Goal: Task Accomplishment & Management: Use online tool/utility

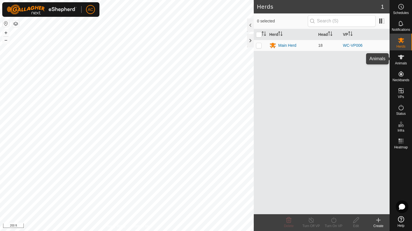
click at [401, 58] on icon at bounding box center [401, 57] width 6 height 4
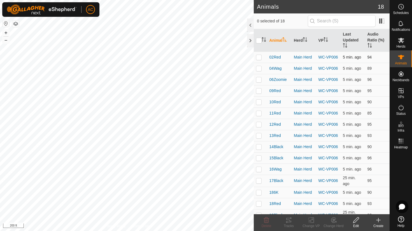
click at [258, 57] on p-checkbox at bounding box center [259, 57] width 6 height 4
checkbox input "true"
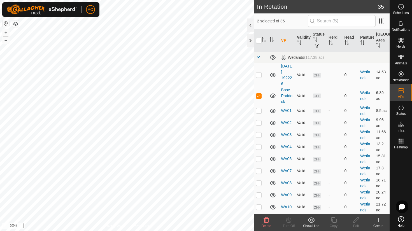
click at [257, 122] on p-checkbox at bounding box center [259, 122] width 6 height 4
checkbox input "true"
click at [260, 142] on td at bounding box center [259, 147] width 13 height 12
checkbox input "true"
click at [398, 60] on es-animals-svg-icon at bounding box center [401, 57] width 10 height 9
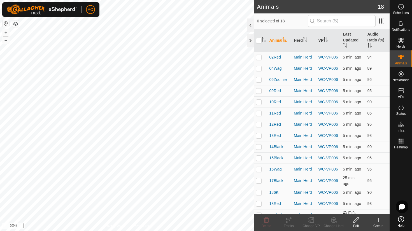
click at [258, 68] on p-checkbox at bounding box center [259, 68] width 6 height 4
checkbox input "true"
click at [257, 85] on td at bounding box center [259, 79] width 13 height 11
checkbox input "true"
click at [258, 100] on td at bounding box center [259, 101] width 13 height 11
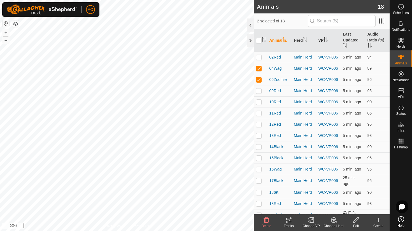
checkbox input "true"
click at [257, 57] on p-checkbox at bounding box center [259, 57] width 6 height 4
checkbox input "true"
click at [258, 149] on p-checkbox at bounding box center [259, 146] width 6 height 4
checkbox input "true"
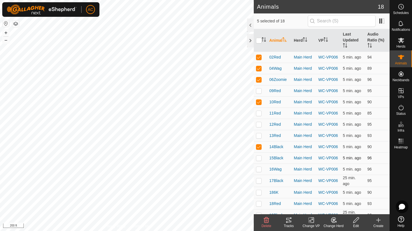
click at [256, 163] on td at bounding box center [259, 157] width 13 height 11
checkbox input "true"
click at [260, 171] on p-checkbox at bounding box center [259, 169] width 6 height 4
checkbox input "true"
drag, startPoint x: 259, startPoint y: 192, endPoint x: 255, endPoint y: 201, distance: 9.8
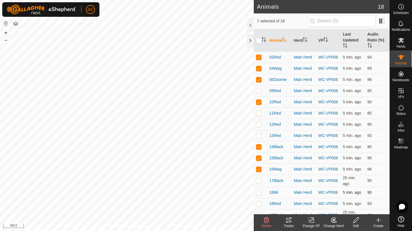
click at [258, 183] on p-tablecheckbox at bounding box center [259, 180] width 6 height 4
checkbox input "true"
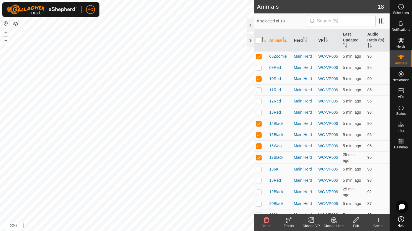
scroll to position [54, 0]
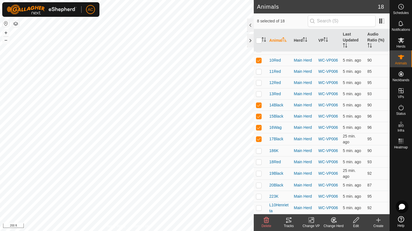
click at [289, 220] on icon at bounding box center [288, 220] width 5 height 4
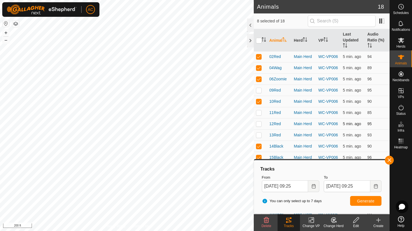
scroll to position [0, 0]
click at [314, 186] on icon "Choose Date" at bounding box center [313, 186] width 4 height 4
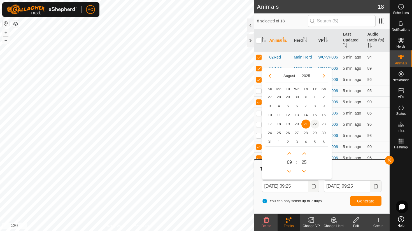
click at [315, 124] on span "22" at bounding box center [314, 123] width 9 height 9
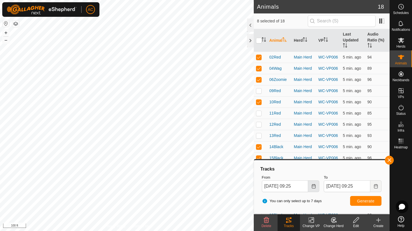
click at [312, 185] on icon "Choose Date" at bounding box center [313, 186] width 4 height 4
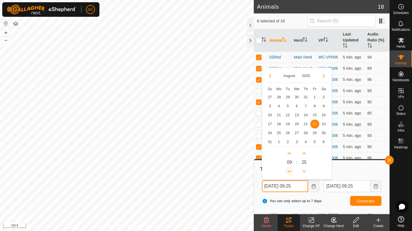
click at [288, 172] on button "Previous Hour" at bounding box center [289, 171] width 9 height 9
click at [288, 172] on span "Previous Hour" at bounding box center [288, 172] width 0 height 0
click at [288, 172] on button "Previous Hour" at bounding box center [289, 171] width 9 height 9
type input "[DATE] 05:25"
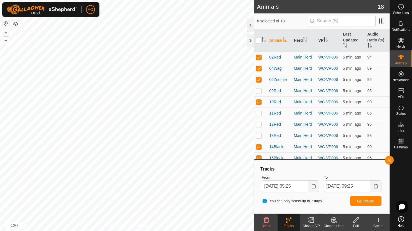
click at [342, 172] on div "To [DATE] 09:25" at bounding box center [352, 183] width 62 height 22
click at [372, 201] on span "Generate" at bounding box center [365, 201] width 17 height 4
click at [283, 124] on div "Animals 18 8 selected of 18 Animal Herd VP Last Updated Audio Ratio (%) 02Red M…" at bounding box center [194, 115] width 389 height 231
click at [258, 40] on input "checkbox" at bounding box center [259, 41] width 6 height 6
checkbox input "true"
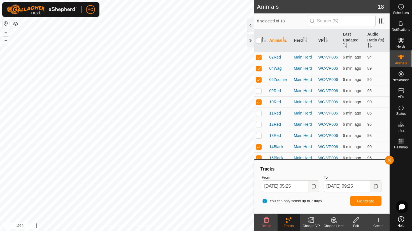
checkbox input "true"
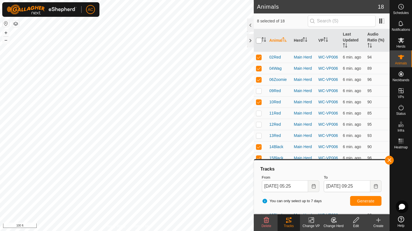
checkbox input "true"
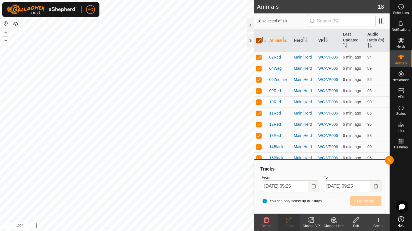
click at [259, 40] on input "checkbox" at bounding box center [259, 41] width 6 height 6
checkbox input "false"
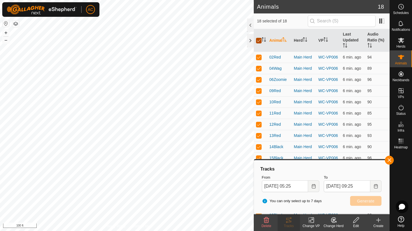
checkbox input "false"
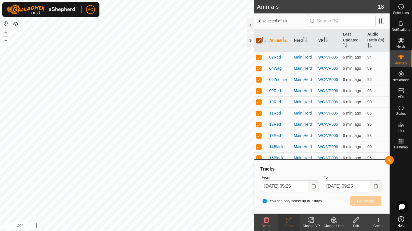
checkbox input "false"
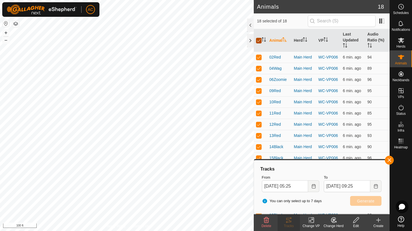
checkbox input "false"
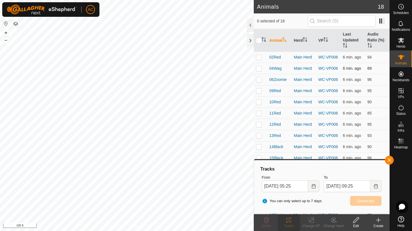
click at [257, 70] on p-checkbox at bounding box center [259, 68] width 6 height 4
checkbox input "true"
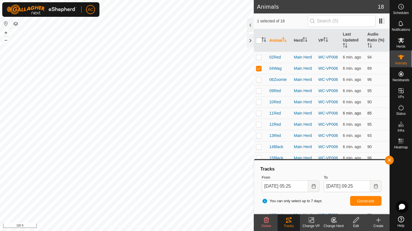
click at [258, 115] on p-checkbox at bounding box center [259, 113] width 6 height 4
checkbox input "true"
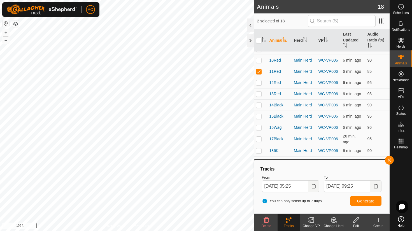
scroll to position [54, 0]
click at [391, 158] on button "button" at bounding box center [388, 160] width 9 height 9
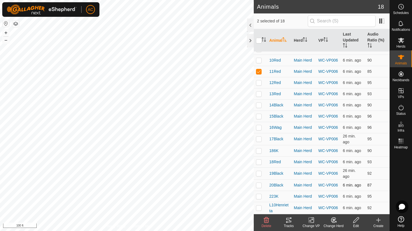
click at [259, 183] on p-checkbox at bounding box center [259, 185] width 6 height 4
checkbox input "true"
click at [290, 219] on icon at bounding box center [288, 220] width 7 height 7
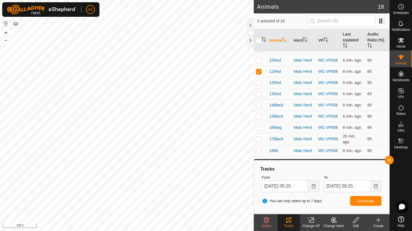
drag, startPoint x: 389, startPoint y: 161, endPoint x: 355, endPoint y: 167, distance: 34.1
click at [389, 161] on button "button" at bounding box center [388, 160] width 9 height 9
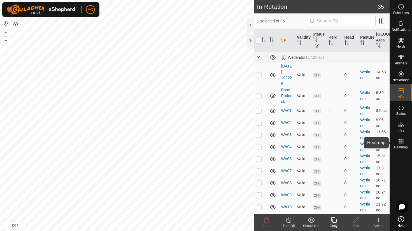
click at [403, 139] on rect at bounding box center [401, 138] width 1 height 1
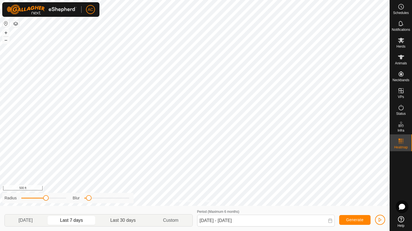
click at [119, 220] on p-togglebutton "Last 30 days" at bounding box center [123, 220] width 53 height 12
drag, startPoint x: 89, startPoint y: 198, endPoint x: 86, endPoint y: 201, distance: 4.6
click at [86, 201] on div "Radius Blur" at bounding box center [67, 198] width 131 height 10
drag, startPoint x: 45, startPoint y: 200, endPoint x: 59, endPoint y: 199, distance: 13.7
click at [59, 199] on span at bounding box center [60, 198] width 6 height 6
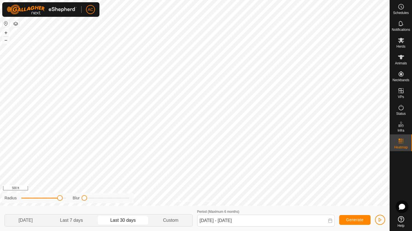
drag, startPoint x: 87, startPoint y: 199, endPoint x: 83, endPoint y: 199, distance: 3.7
click at [83, 199] on span at bounding box center [84, 198] width 6 height 6
drag, startPoint x: 61, startPoint y: 198, endPoint x: 75, endPoint y: 198, distance: 13.7
click at [75, 198] on div "Radius Blur" at bounding box center [67, 198] width 131 height 10
click at [28, 222] on p-togglebutton "[DATE]" at bounding box center [26, 220] width 42 height 12
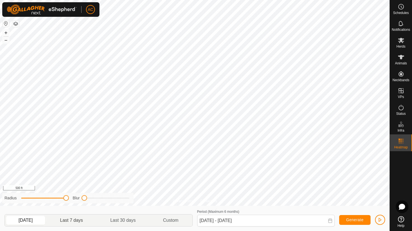
click at [73, 222] on p-togglebutton "Last 7 days" at bounding box center [71, 220] width 50 height 12
type input "[DATE] - [DATE]"
